Goal: Find specific page/section: Find specific page/section

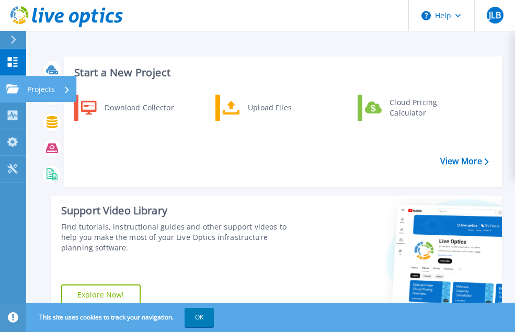
click at [14, 93] on icon at bounding box center [12, 88] width 13 height 9
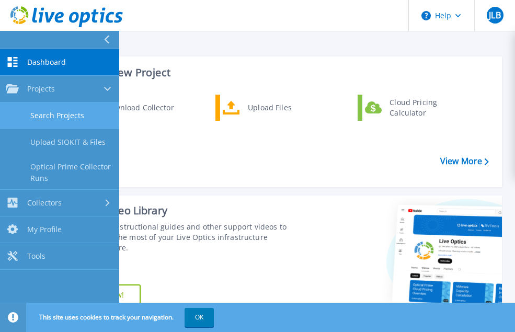
click at [59, 110] on link "Search Projects" at bounding box center [59, 115] width 119 height 27
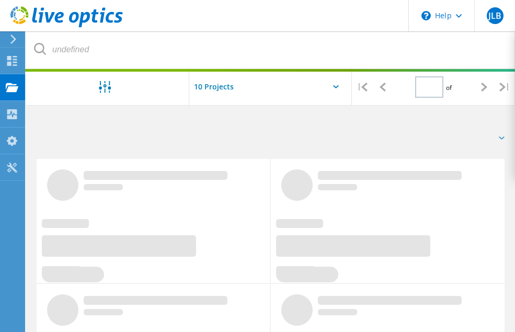
type input "1"
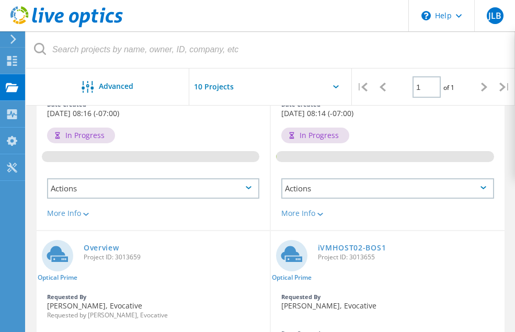
scroll to position [52, 0]
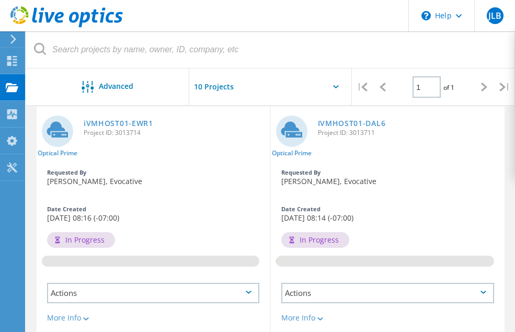
click at [468, 147] on div "0.27%" at bounding box center [388, 192] width 234 height 170
